Goal: Communication & Community: Ask a question

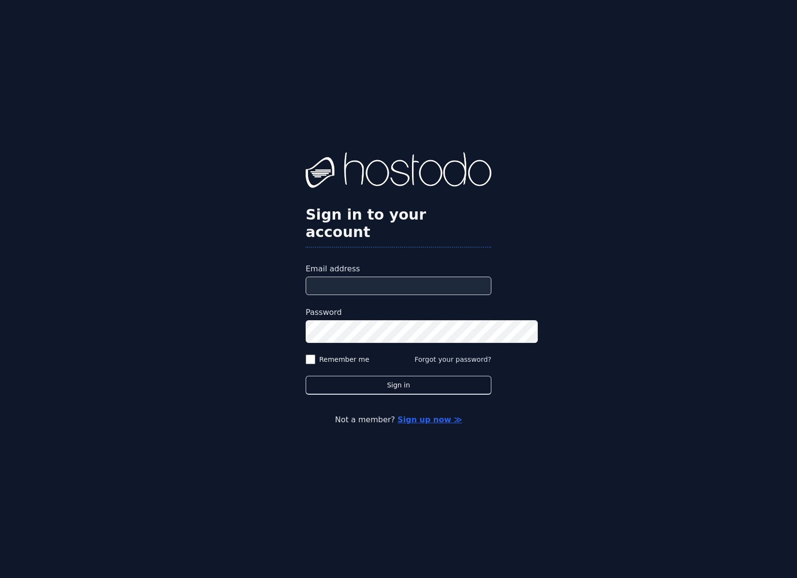
click at [306, 288] on input "Email address" at bounding box center [399, 286] width 186 height 18
type input "**********"
click at [306, 376] on button "Sign in" at bounding box center [399, 385] width 186 height 19
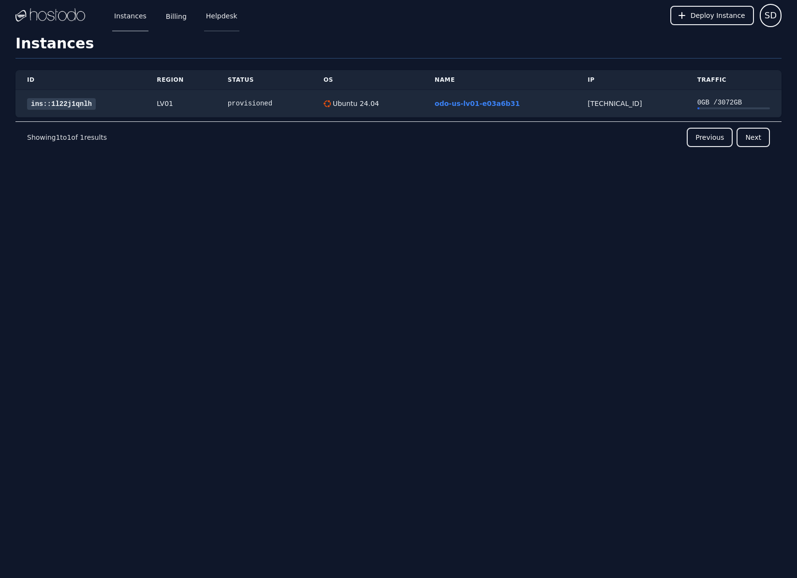
click at [239, 16] on link "Helpdesk" at bounding box center [221, 16] width 35 height 32
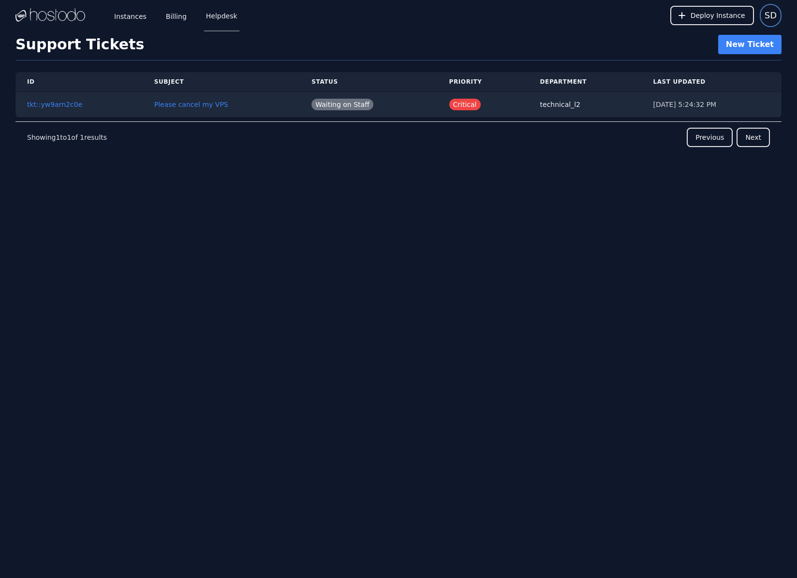
click at [766, 17] on span "SD" at bounding box center [771, 16] width 12 height 14
click at [699, 68] on button "Sign out" at bounding box center [735, 58] width 93 height 17
